Goal: Task Accomplishment & Management: Manage account settings

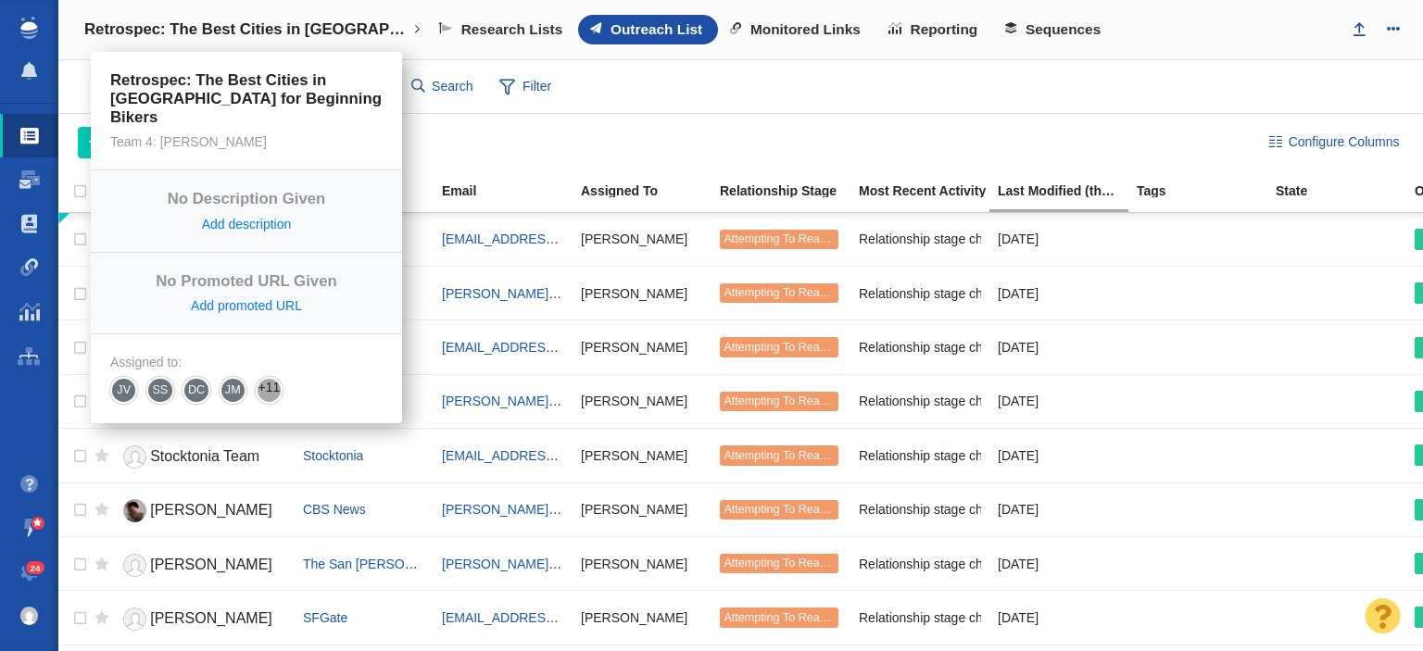
click at [272, 25] on h4 "Retrospec: The Best Cities in [GEOGRAPHIC_DATA] for Beginning Bikers" at bounding box center [246, 29] width 324 height 19
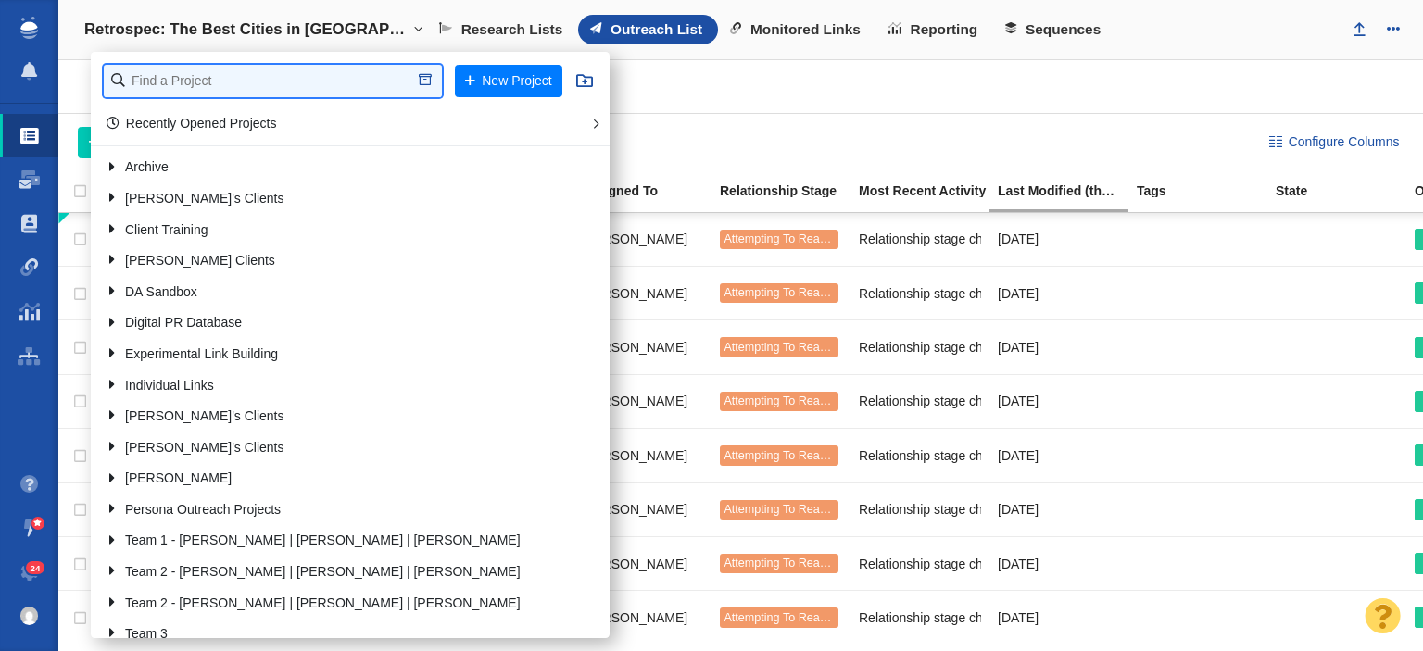
click at [250, 92] on input "text" at bounding box center [273, 81] width 338 height 32
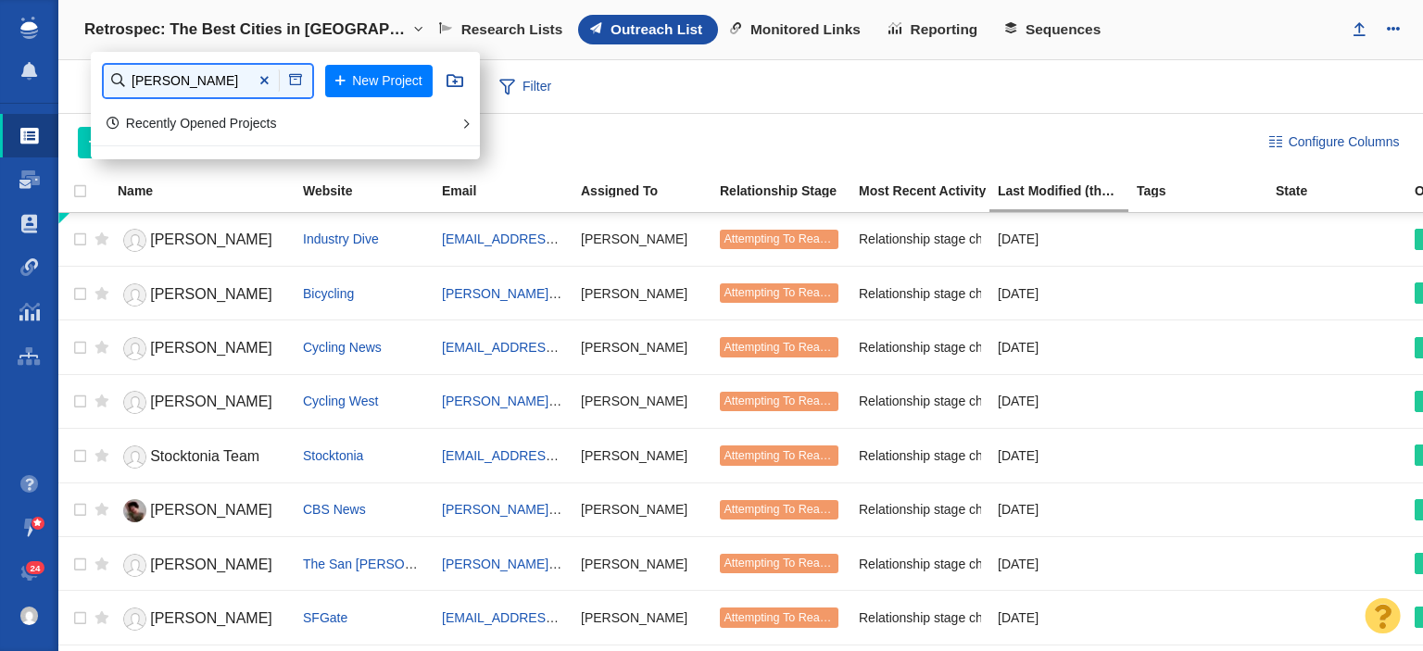
click at [137, 84] on input "[PERSON_NAME]" at bounding box center [208, 81] width 208 height 32
type input "[PERSON_NAME]"
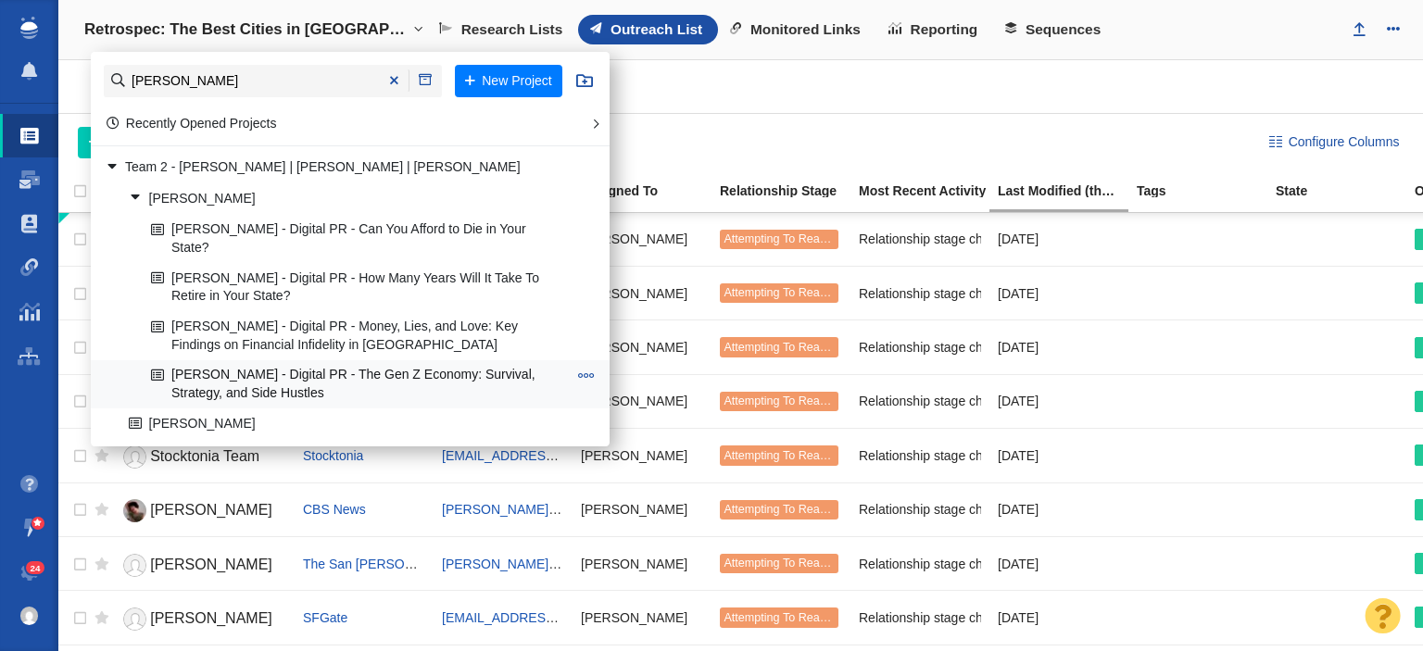
click at [225, 377] on link "[PERSON_NAME] - Digital PR - The Gen Z Economy: Survival, Strategy, and Side Hu…" at bounding box center [358, 384] width 425 height 46
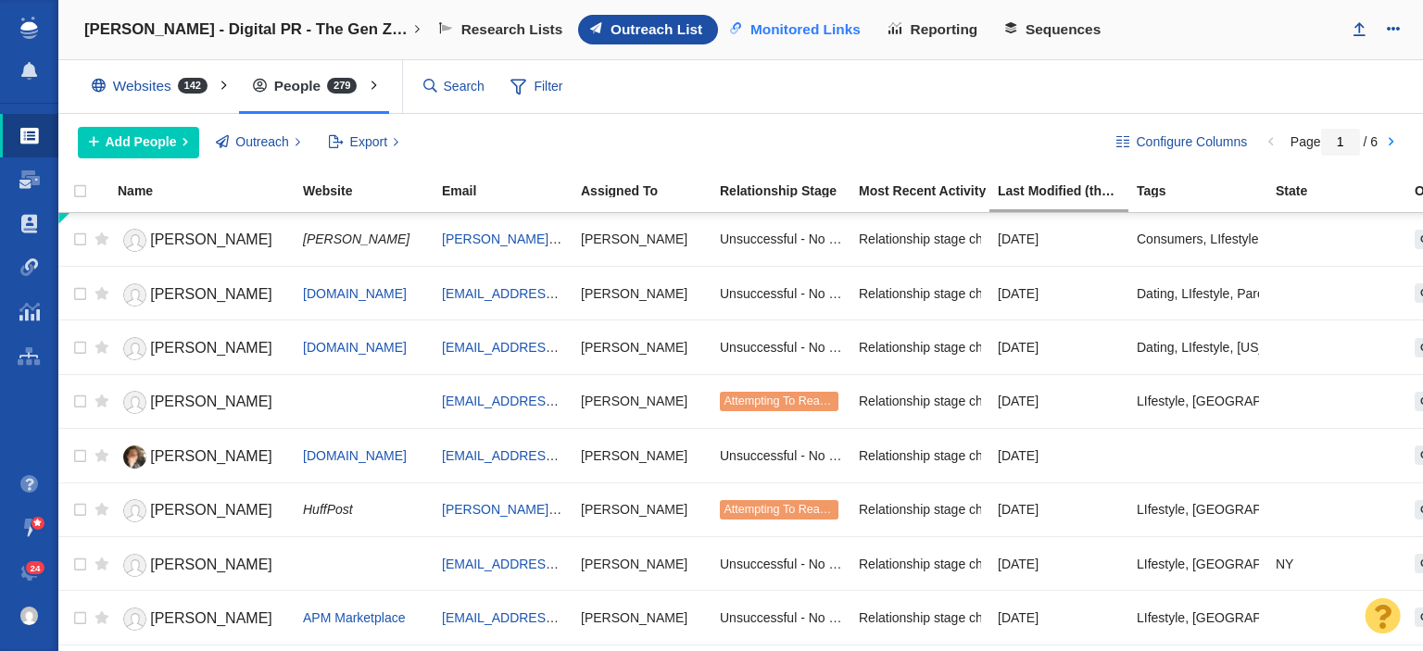
click at [744, 19] on link "Monitored Links" at bounding box center [797, 30] width 158 height 30
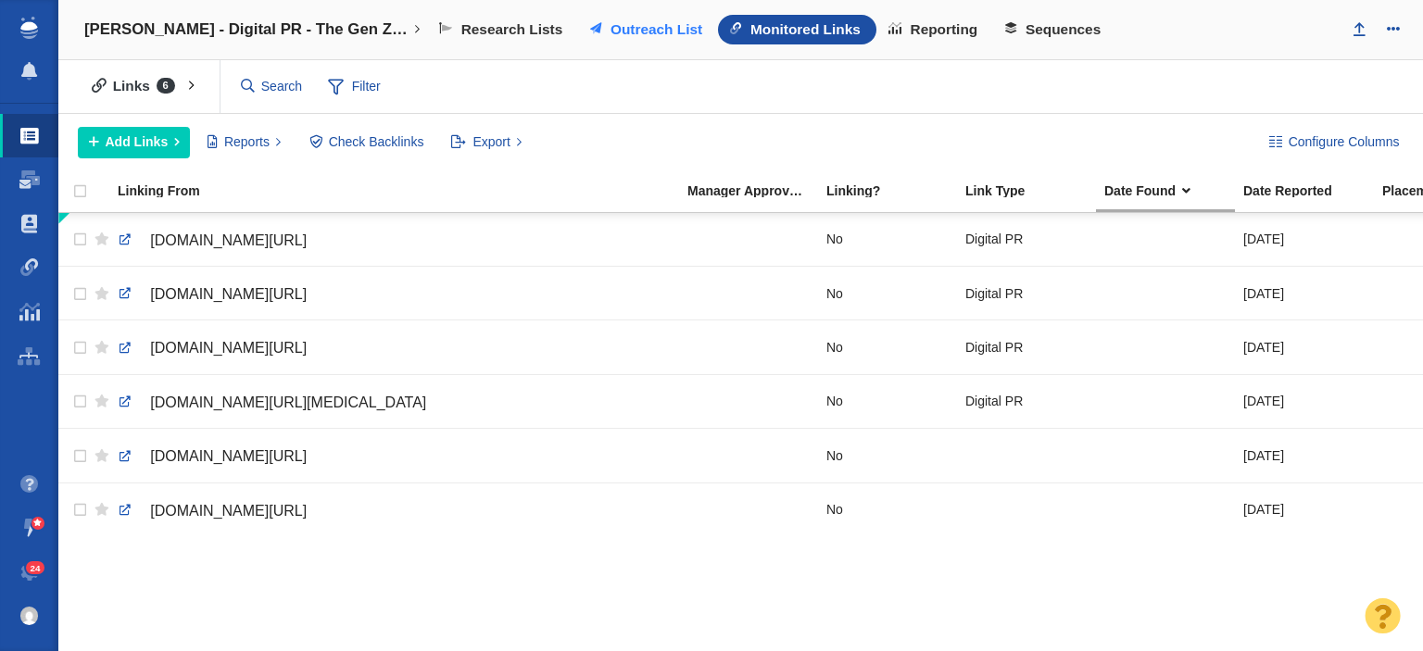
click at [681, 27] on span "Outreach List" at bounding box center [657, 29] width 92 height 17
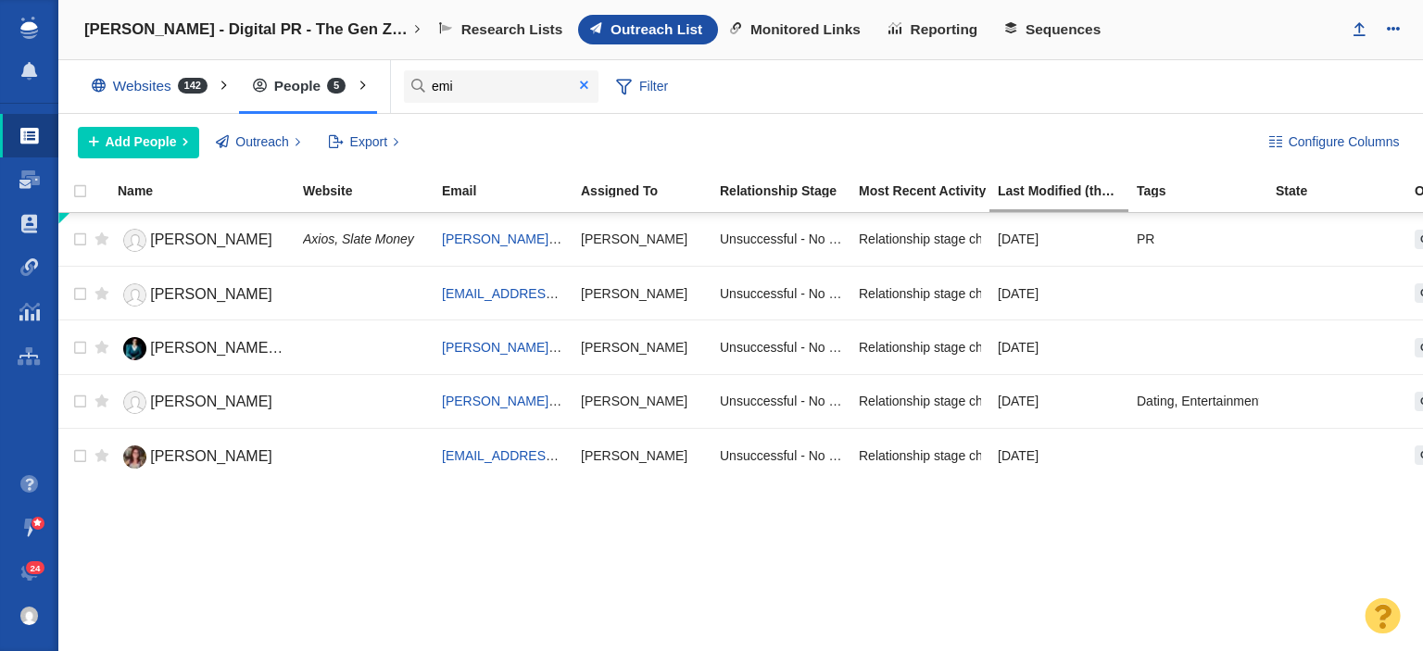
type input "emi"
click at [582, 88] on span at bounding box center [584, 85] width 8 height 13
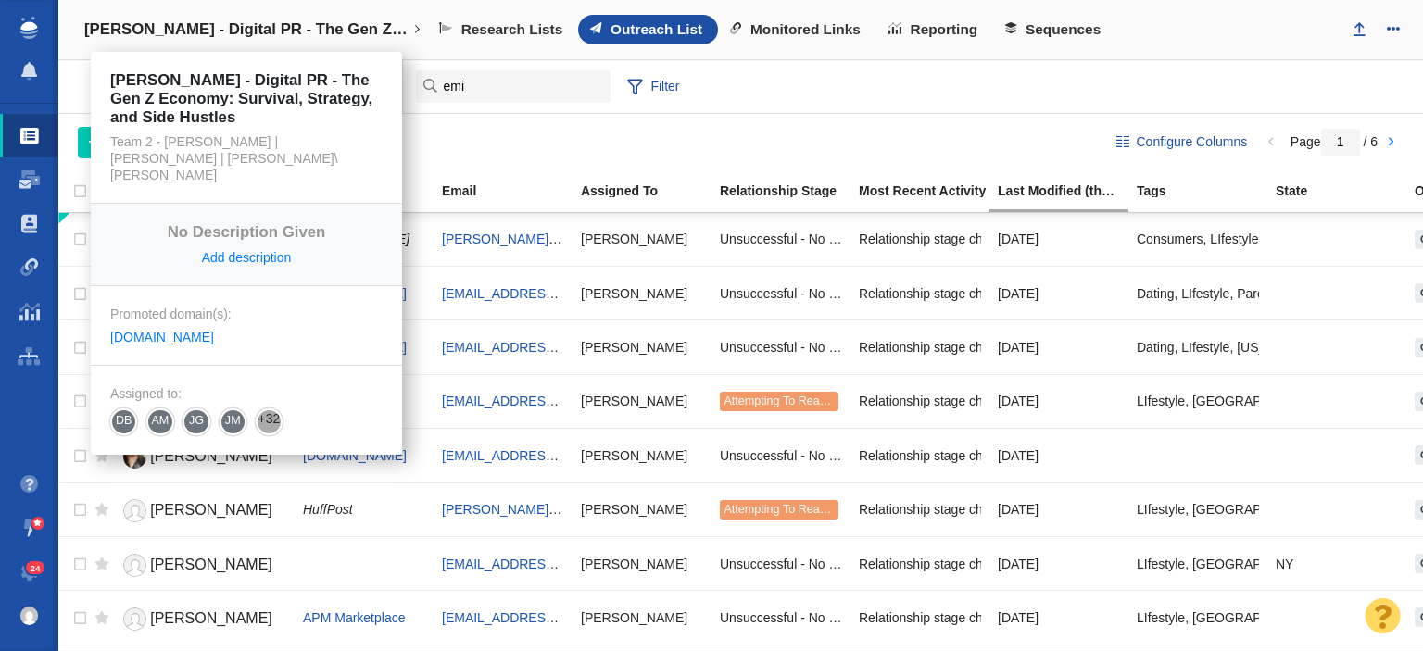
click at [322, 27] on h4 "[PERSON_NAME] - Digital PR - The Gen Z Economy: Survival, Strategy, and Side Hu…" at bounding box center [246, 29] width 324 height 19
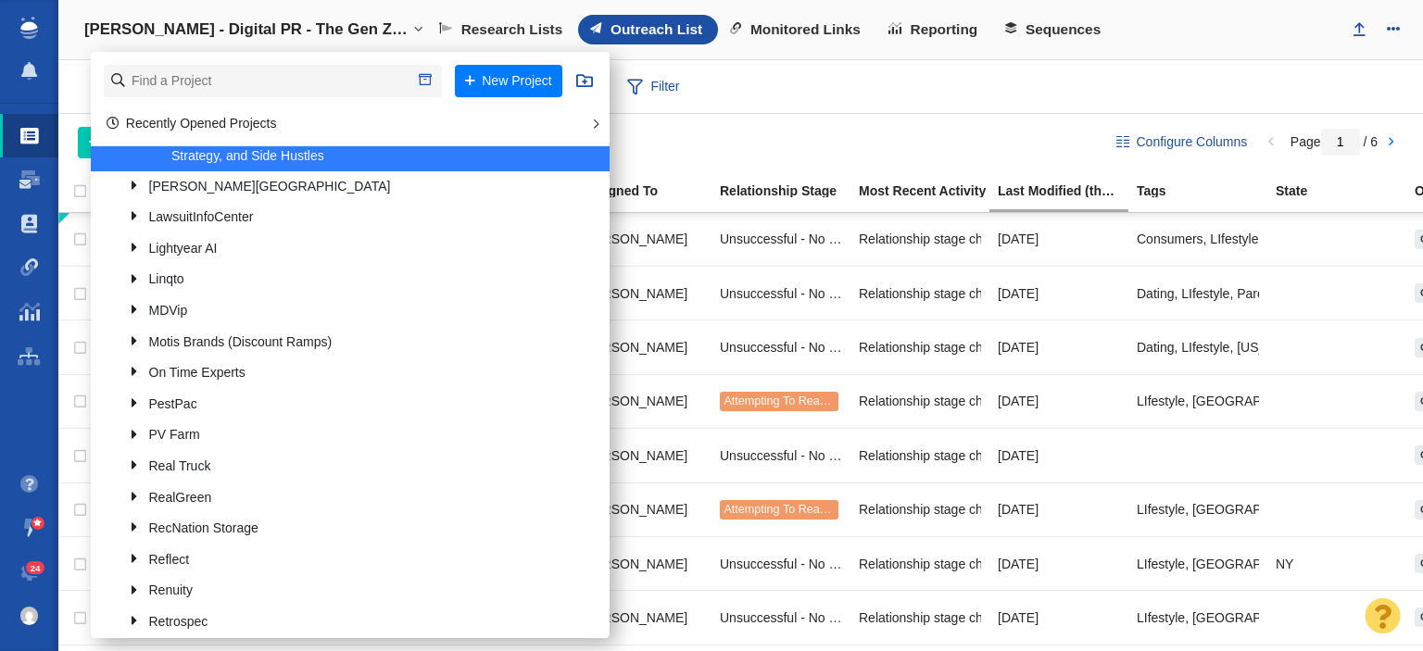
scroll to position [1483, 0]
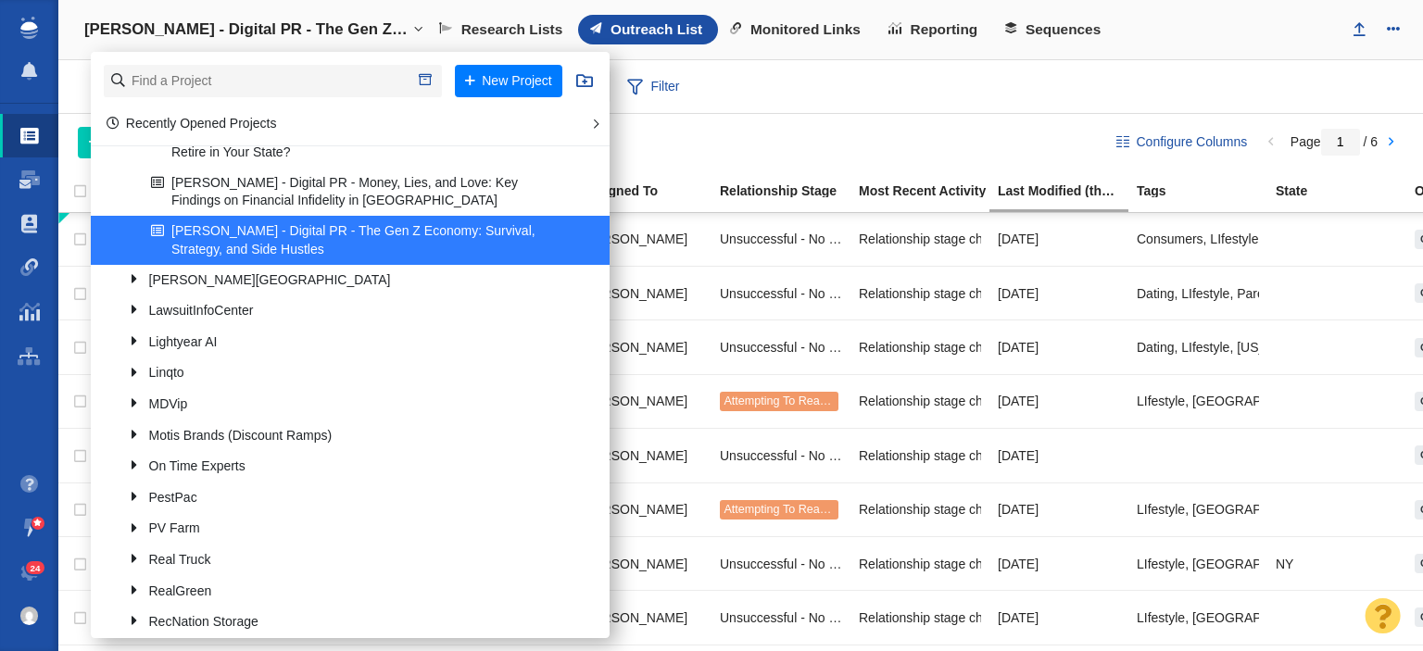
click at [875, 95] on div "Websites 142 All Websites Assigned To Me Recently Viewed Starred Outreach schol…" at bounding box center [740, 87] width 1365 height 54
